Goal: Navigation & Orientation: Find specific page/section

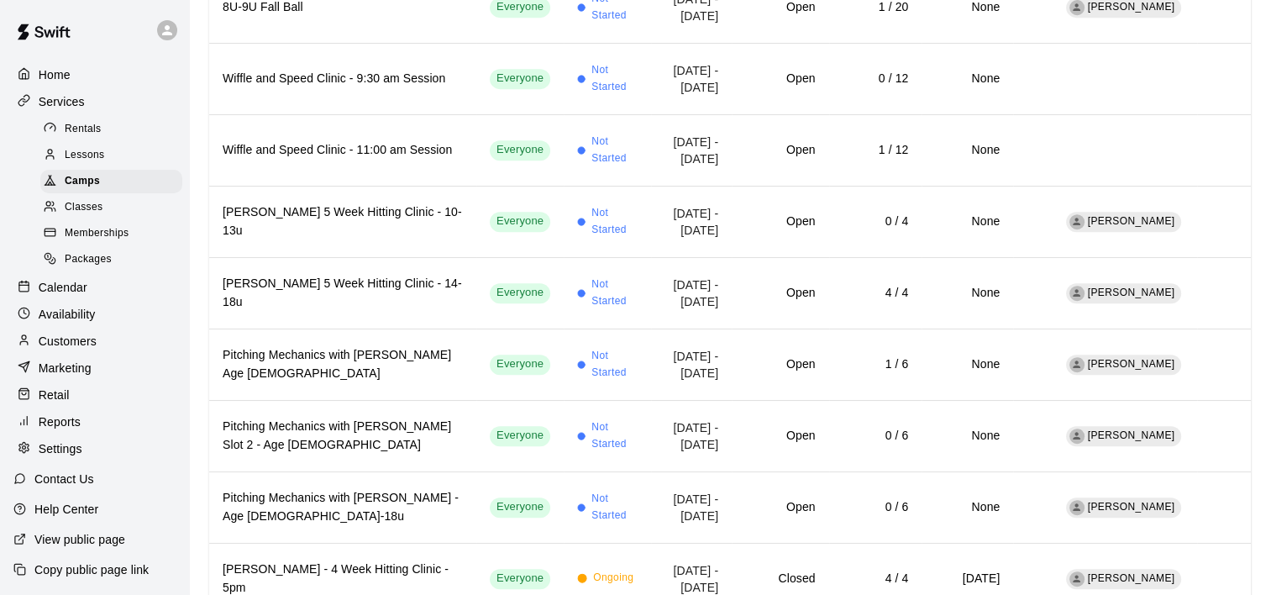
scroll to position [801, 0]
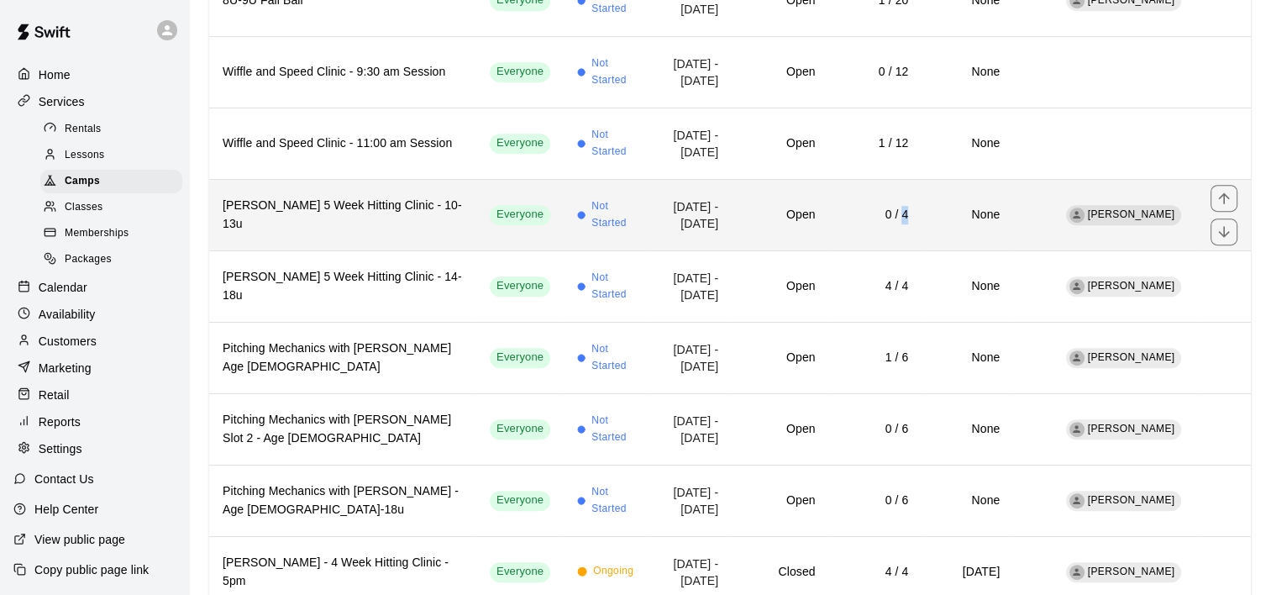
drag, startPoint x: 874, startPoint y: 178, endPoint x: 878, endPoint y: 201, distance: 23.1
click at [878, 201] on td "0 / 4" at bounding box center [875, 214] width 93 height 71
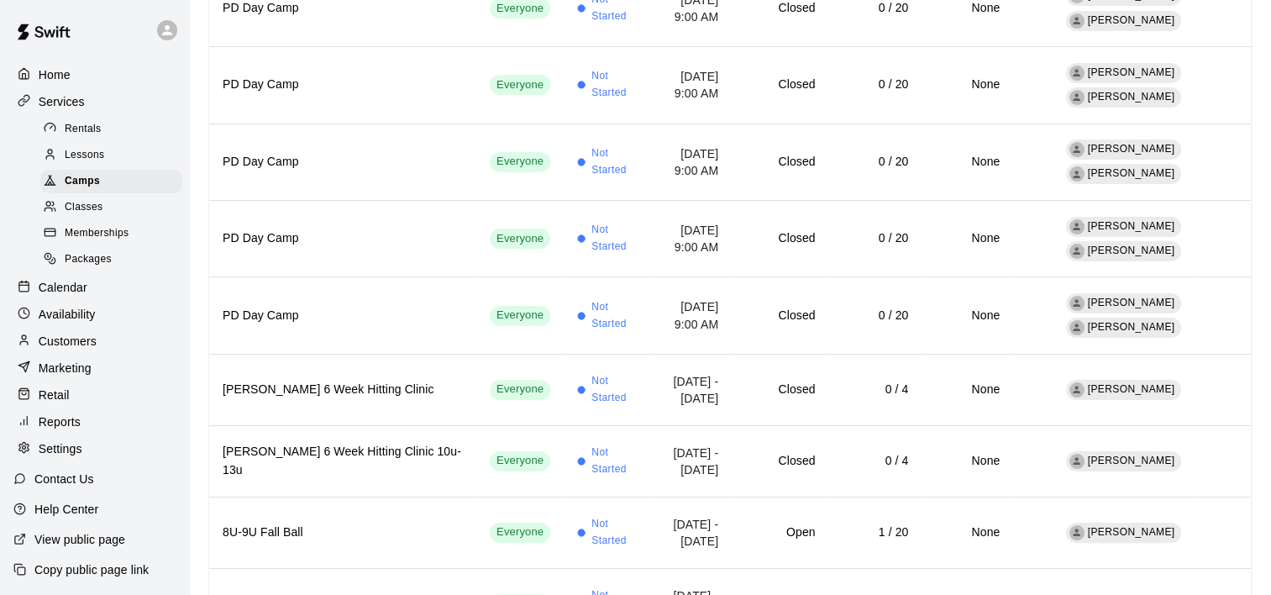
scroll to position [262, 0]
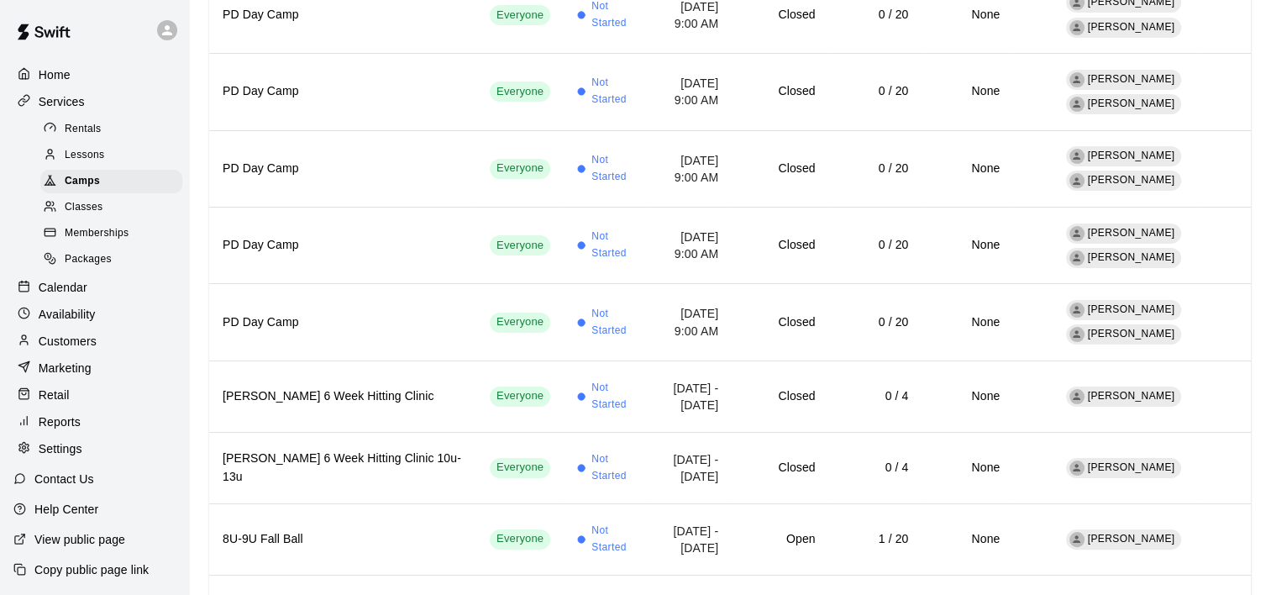
drag, startPoint x: 1279, startPoint y: 156, endPoint x: 1271, endPoint y: 54, distance: 102.8
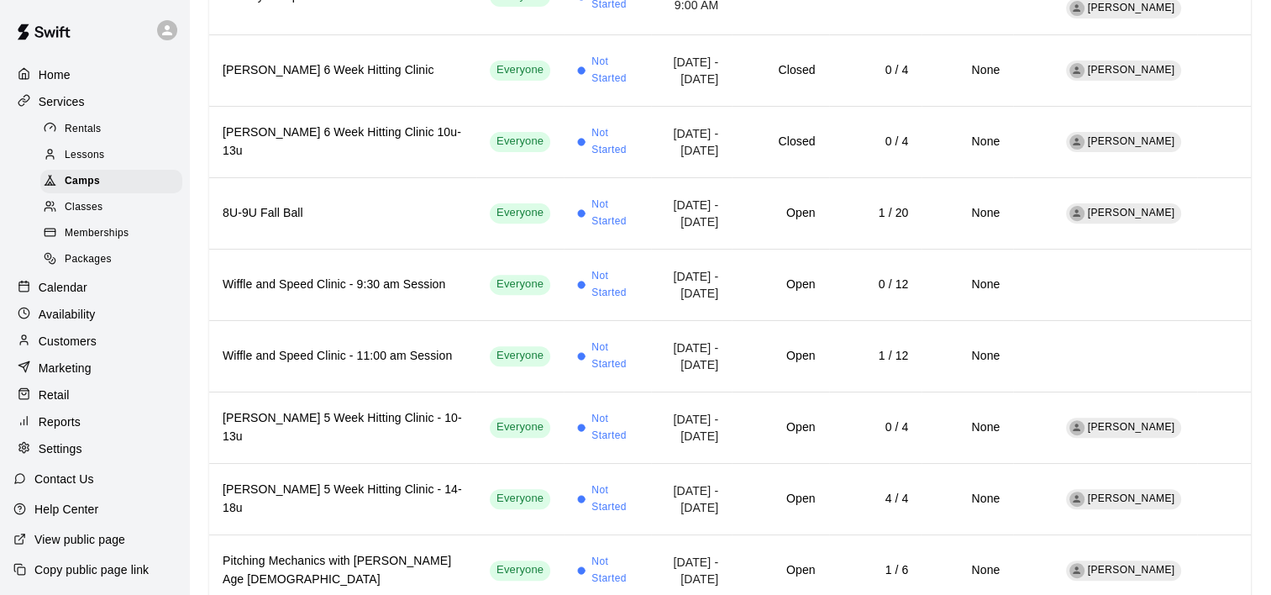
scroll to position [597, 0]
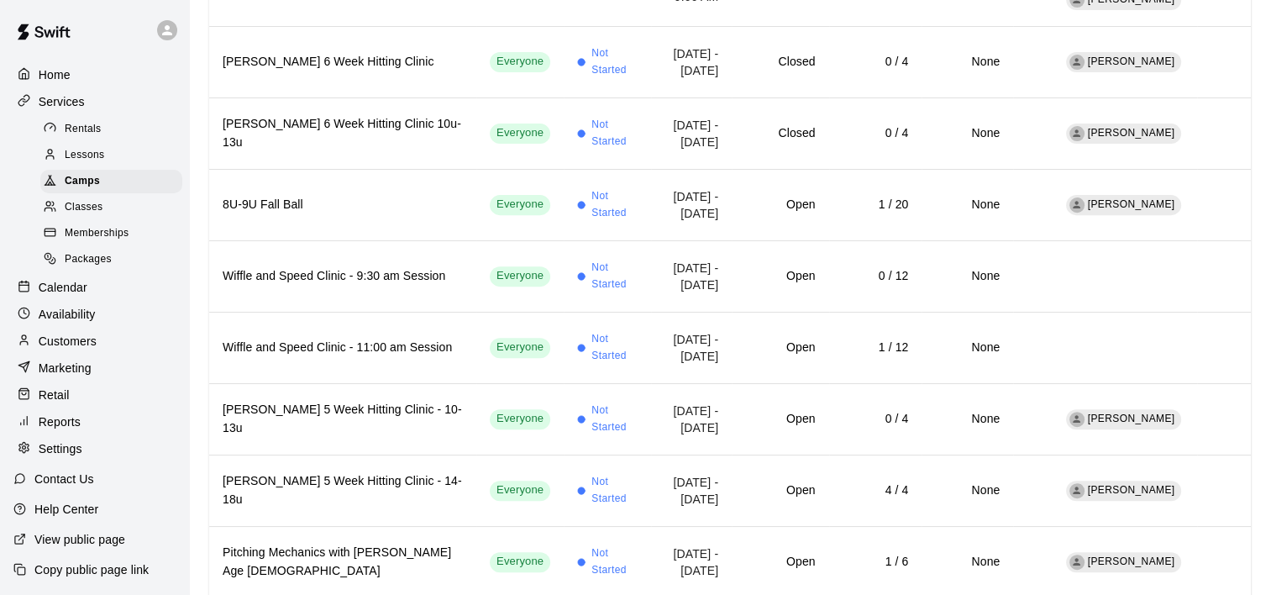
click at [68, 293] on p "Calendar" at bounding box center [63, 287] width 49 height 17
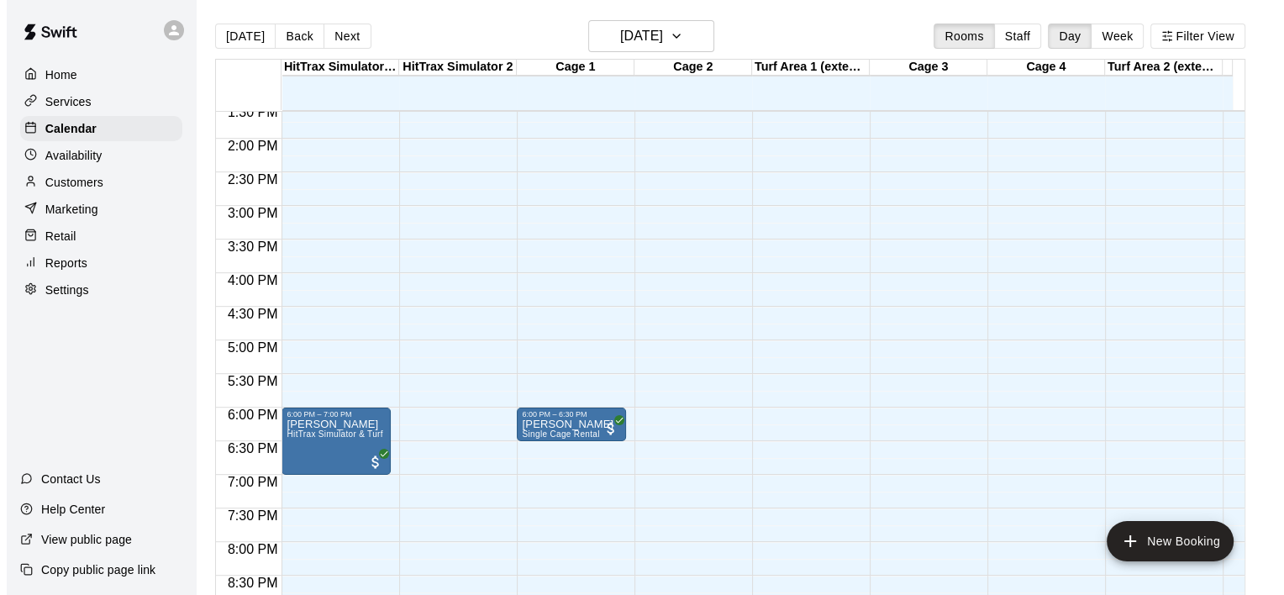
scroll to position [931, 0]
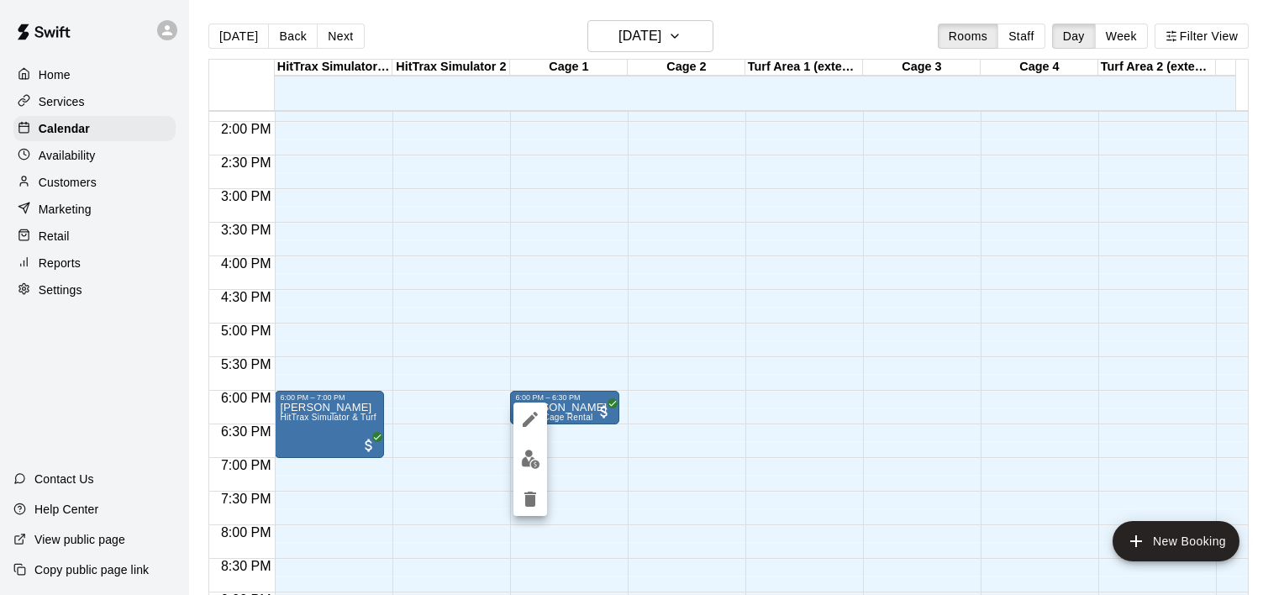
click at [440, 388] on div at bounding box center [642, 297] width 1284 height 595
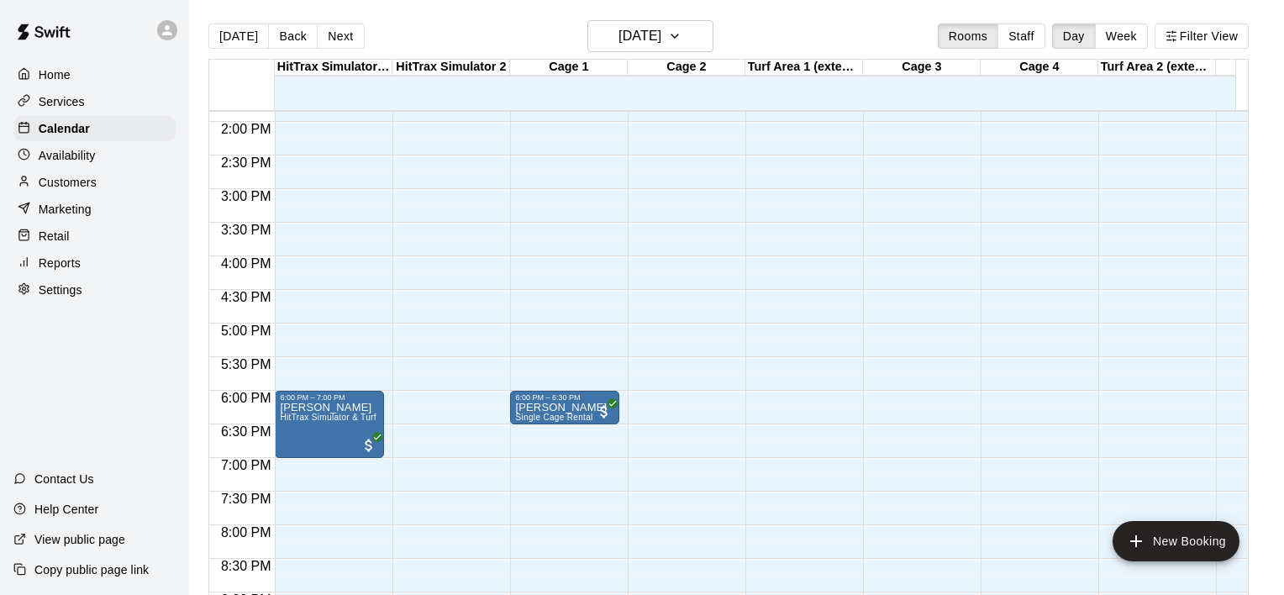
click at [445, 425] on body "Home Services Calendar Availability Customers Marketing Retail Reports Settings…" at bounding box center [642, 311] width 1284 height 622
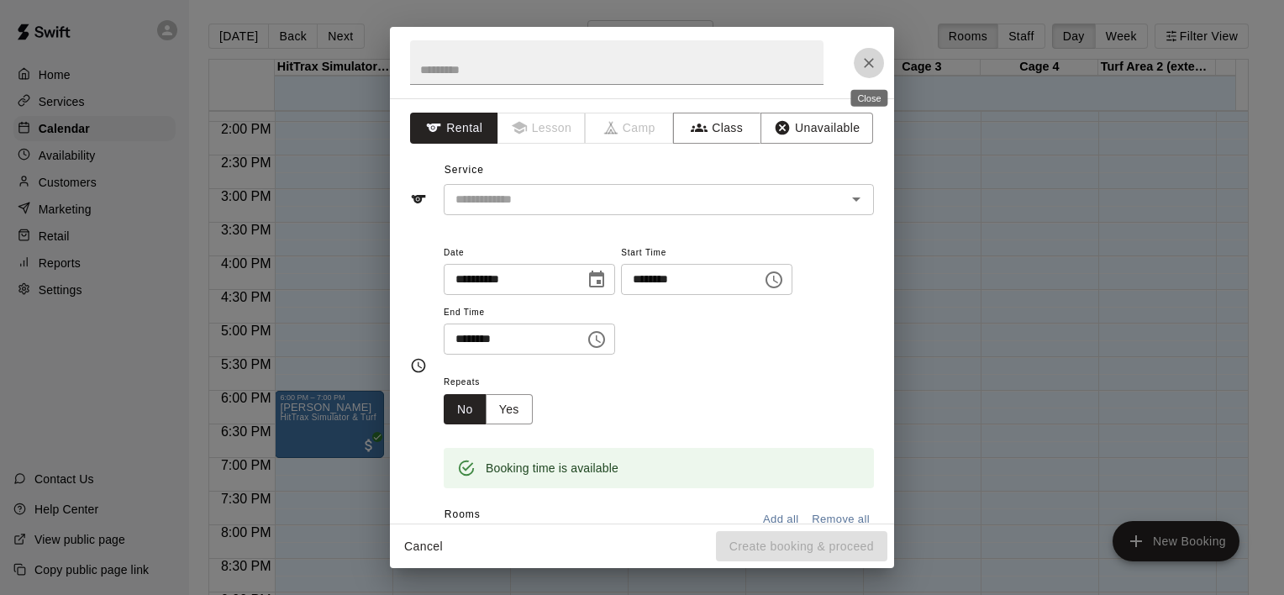
click at [876, 66] on icon "Close" at bounding box center [869, 63] width 17 height 17
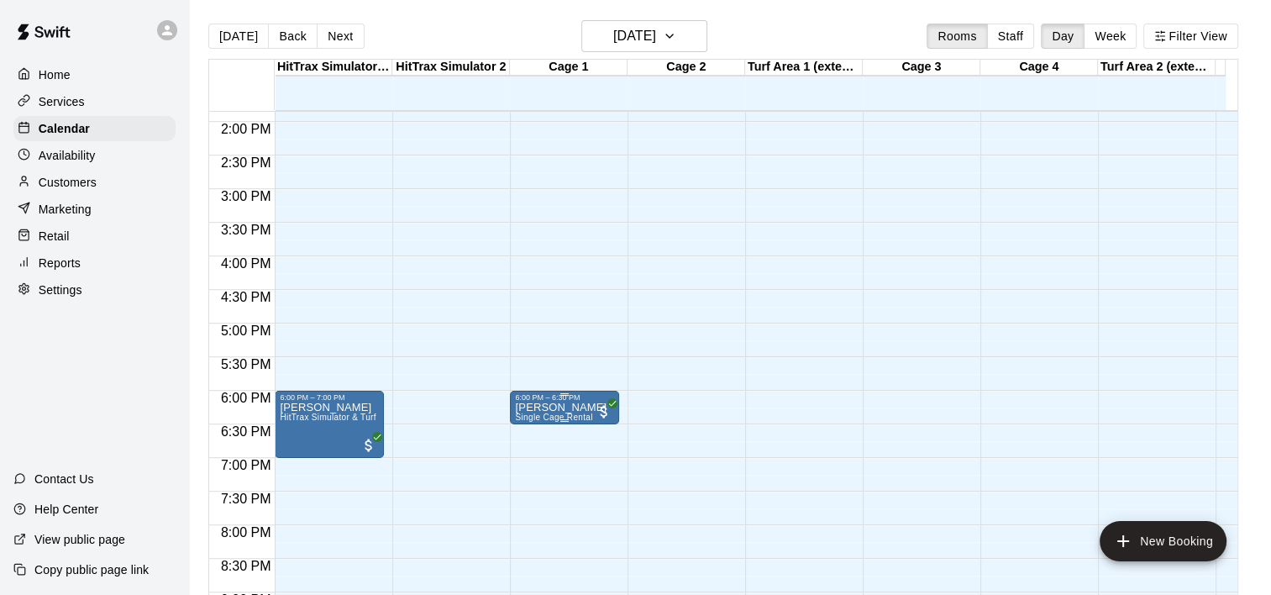
click at [551, 400] on div "6:00 PM – 6:30 PM" at bounding box center [564, 397] width 99 height 8
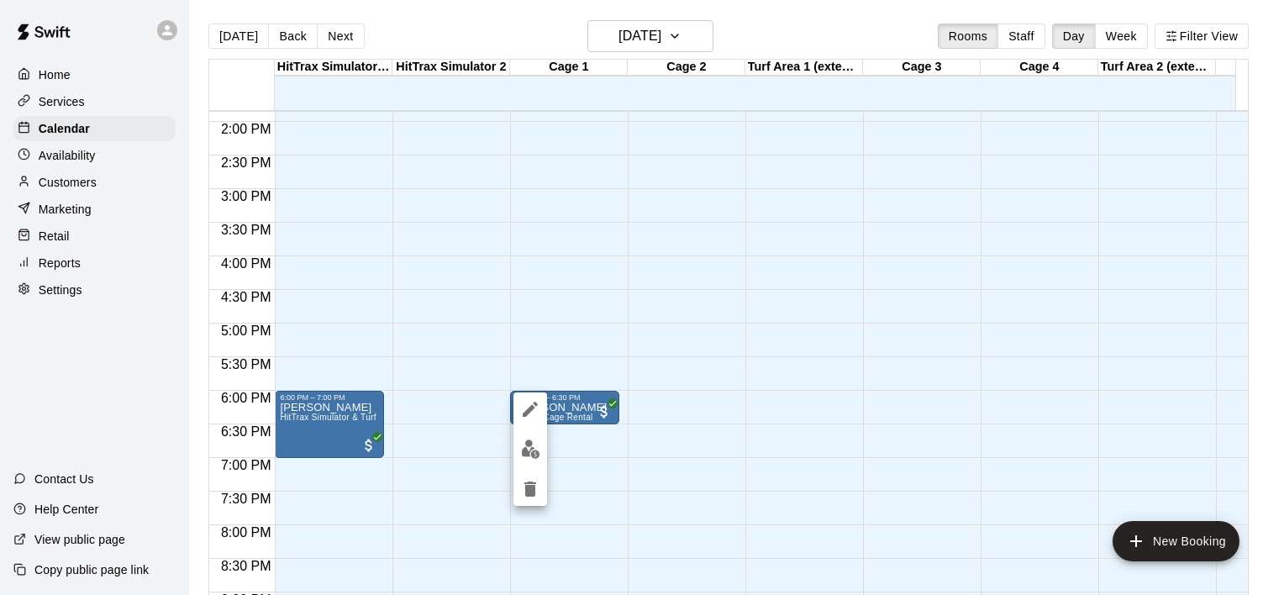
click at [571, 408] on div at bounding box center [642, 297] width 1284 height 595
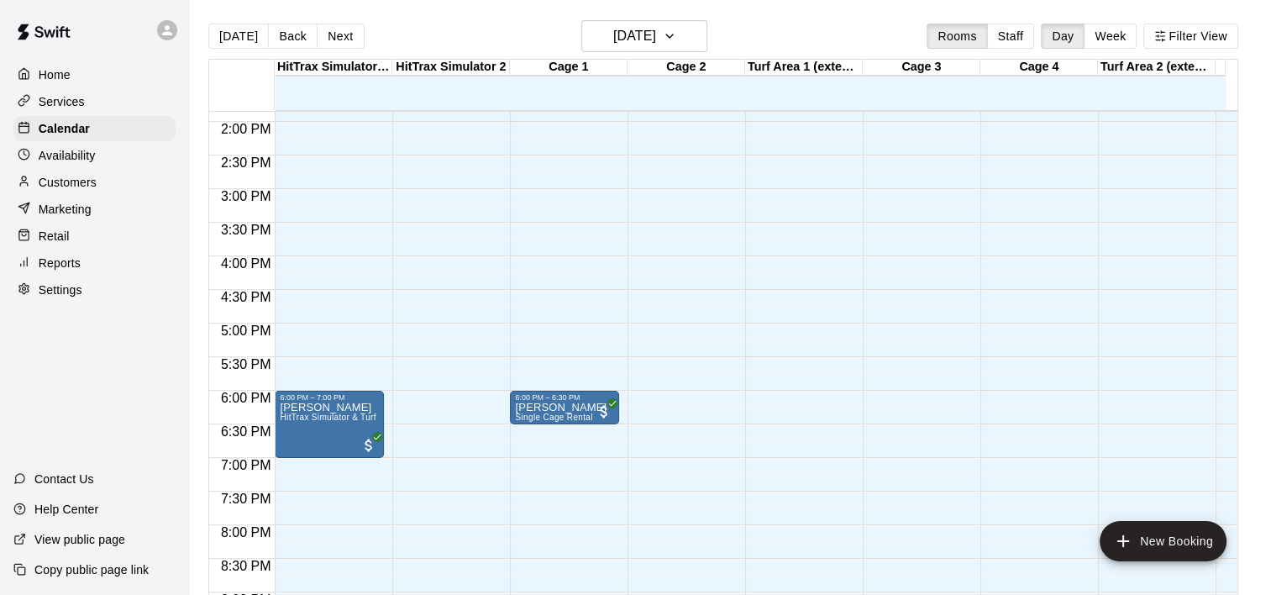
click at [571, 408] on p "[PERSON_NAME]" at bounding box center [561, 408] width 92 height 0
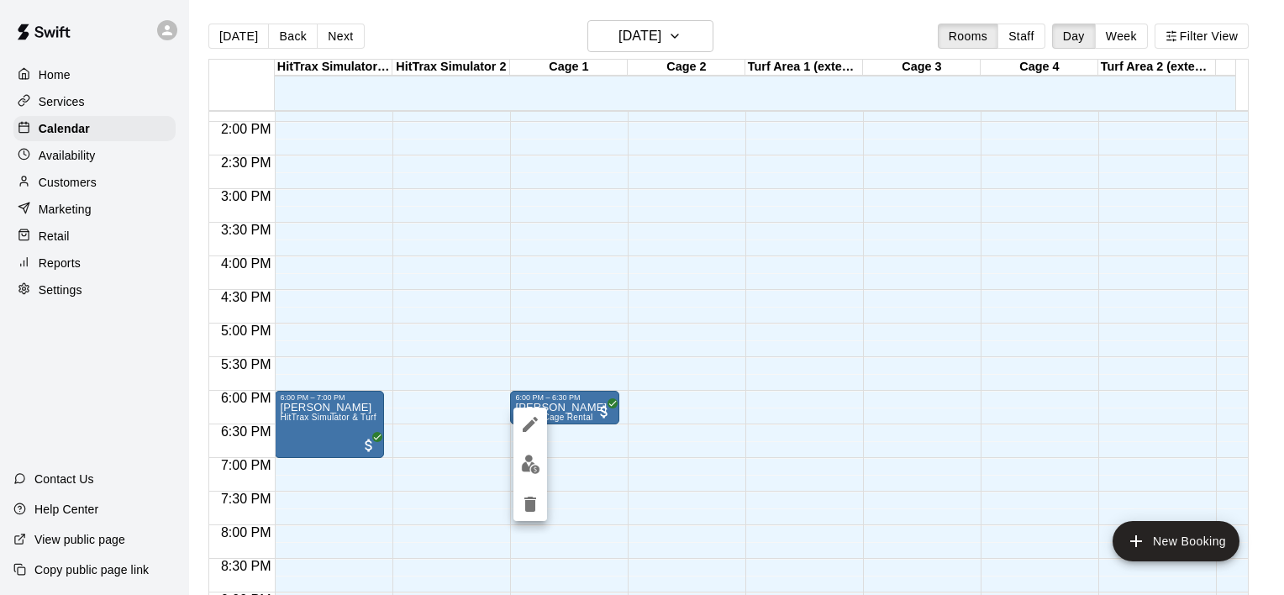
click at [528, 420] on icon "edit" at bounding box center [530, 424] width 20 height 20
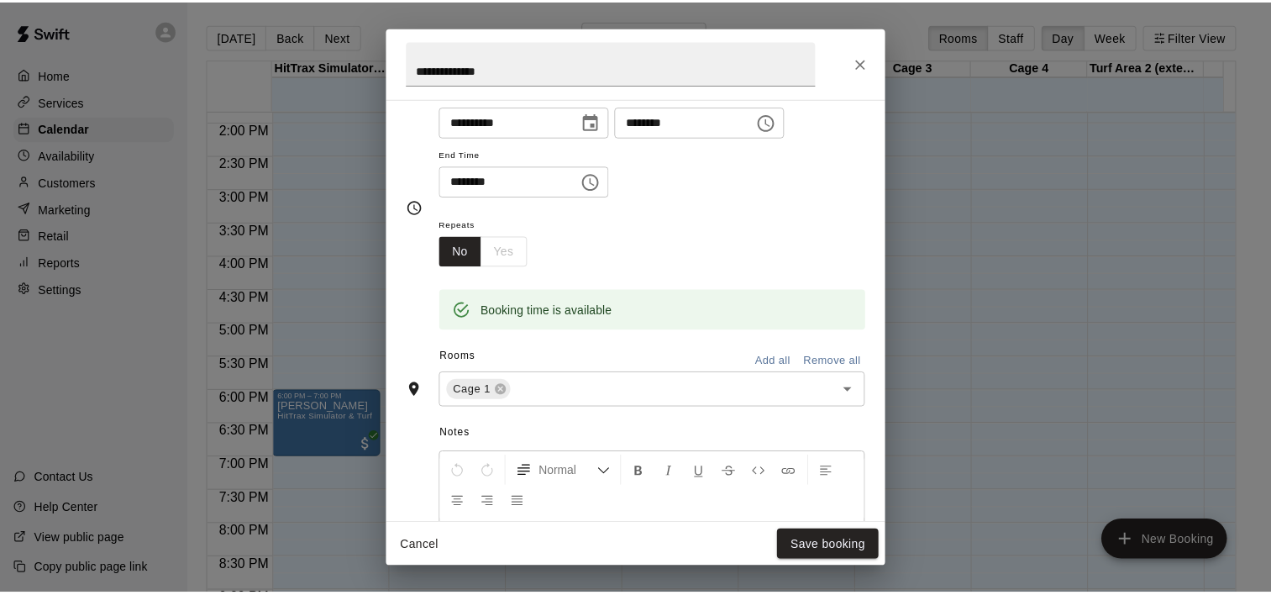
scroll to position [218, 0]
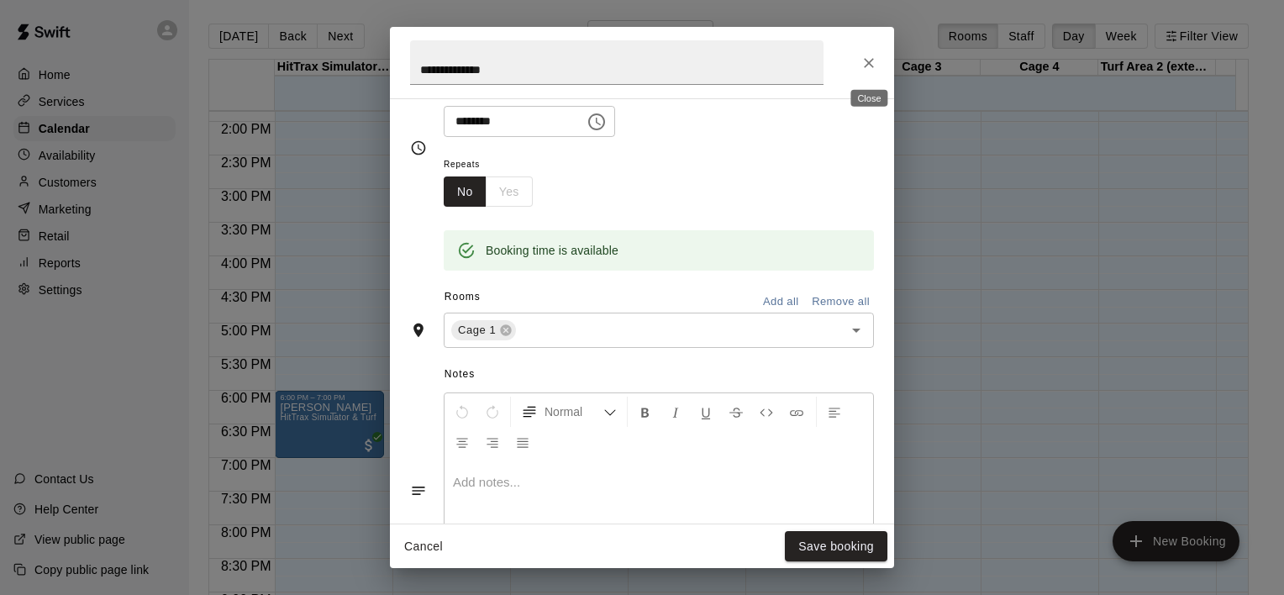
click at [873, 61] on icon "Close" at bounding box center [869, 63] width 17 height 17
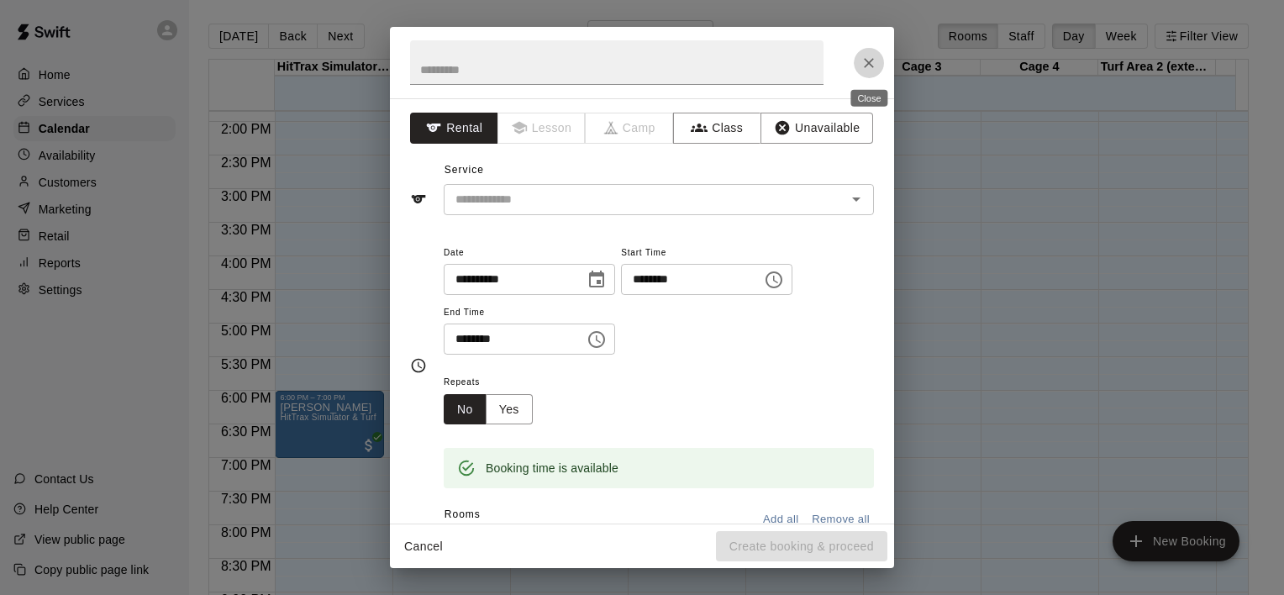
click at [875, 61] on icon "Close" at bounding box center [869, 63] width 17 height 17
